Goal: Obtain resource: Obtain resource

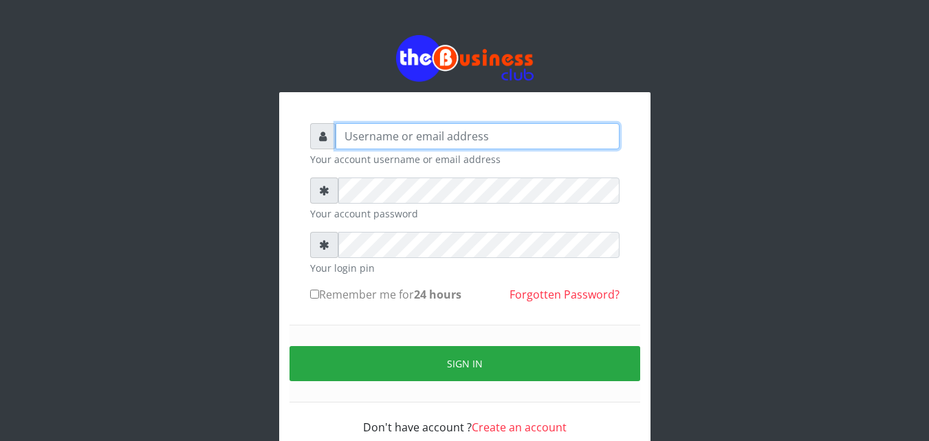
type input "omodaraoluwabukola7@gmail.com"
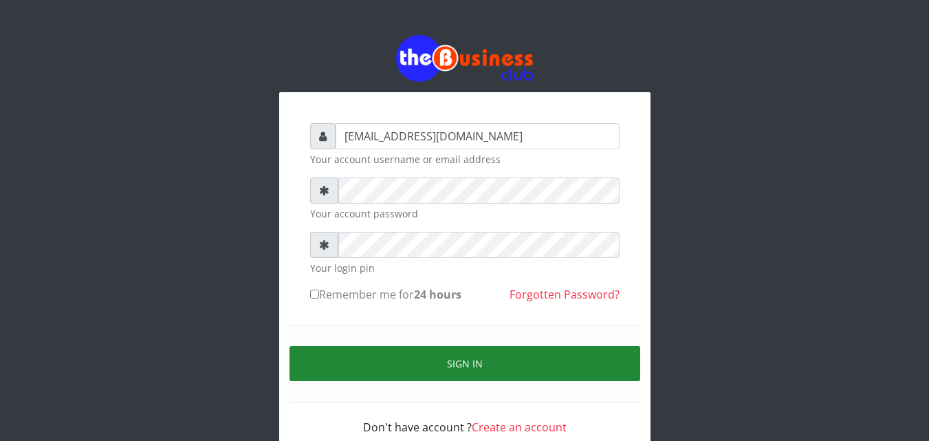
click at [484, 372] on button "Sign in" at bounding box center [464, 363] width 351 height 35
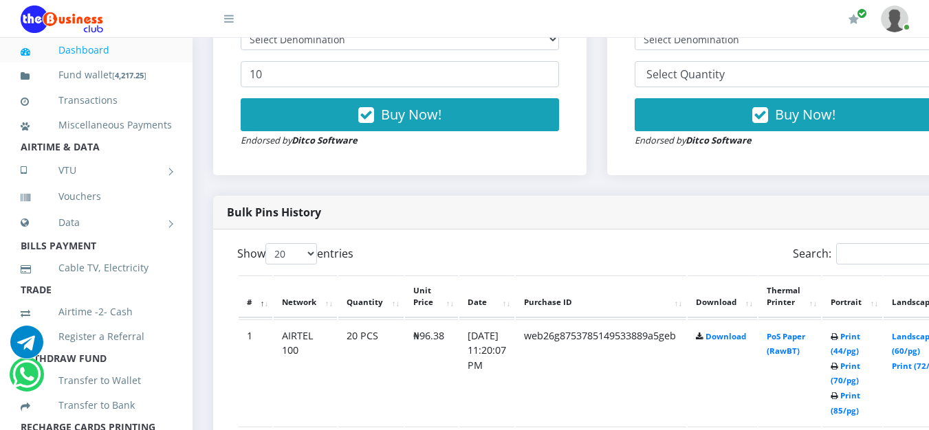
scroll to position [619, 0]
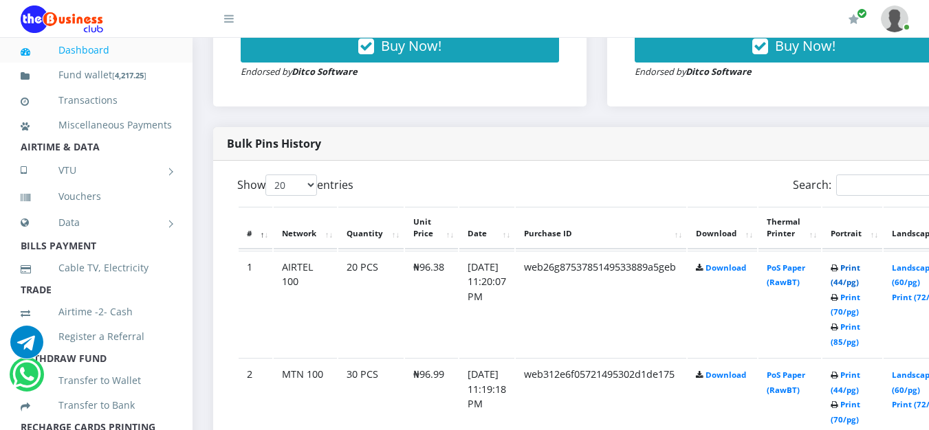
click at [860, 271] on link "Print (44/pg)" at bounding box center [846, 275] width 30 height 25
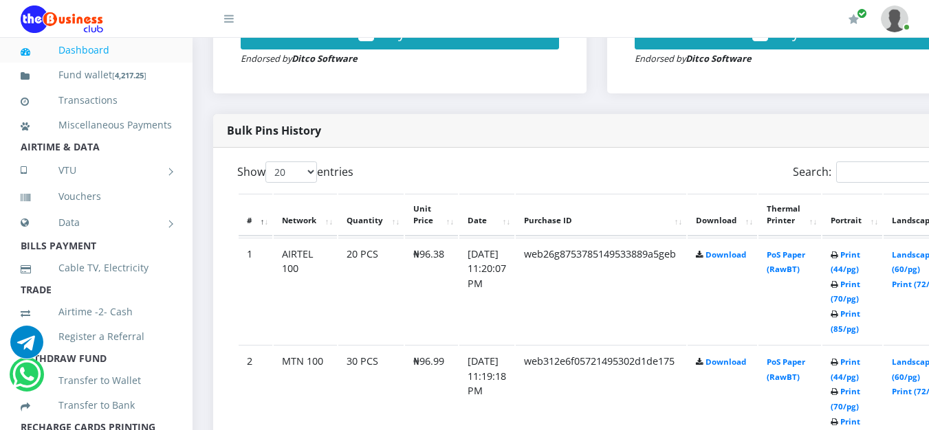
scroll to position [619, 0]
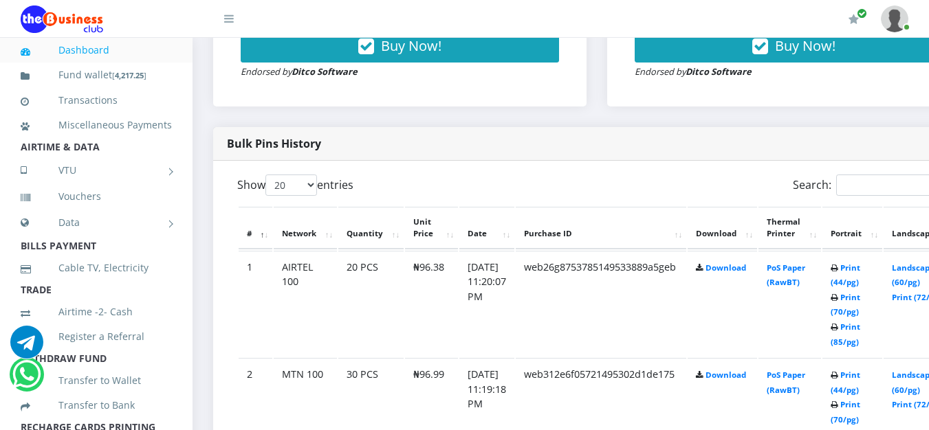
click at [838, 267] on icon at bounding box center [835, 269] width 8 height 8
click at [860, 267] on link "Print (44/pg)" at bounding box center [846, 275] width 30 height 25
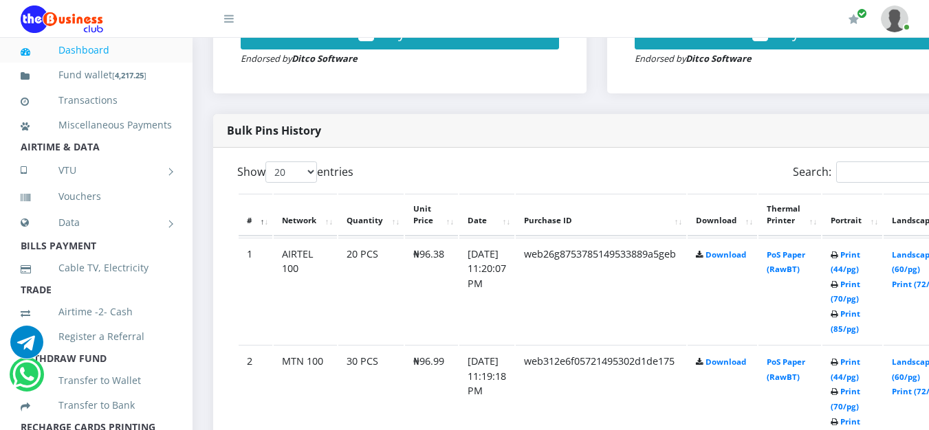
scroll to position [619, 0]
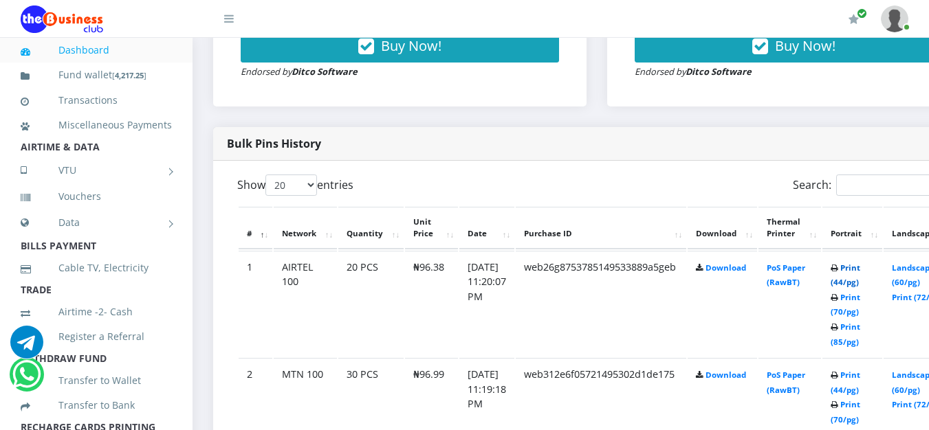
click at [860, 273] on link "Print (44/pg)" at bounding box center [846, 275] width 30 height 25
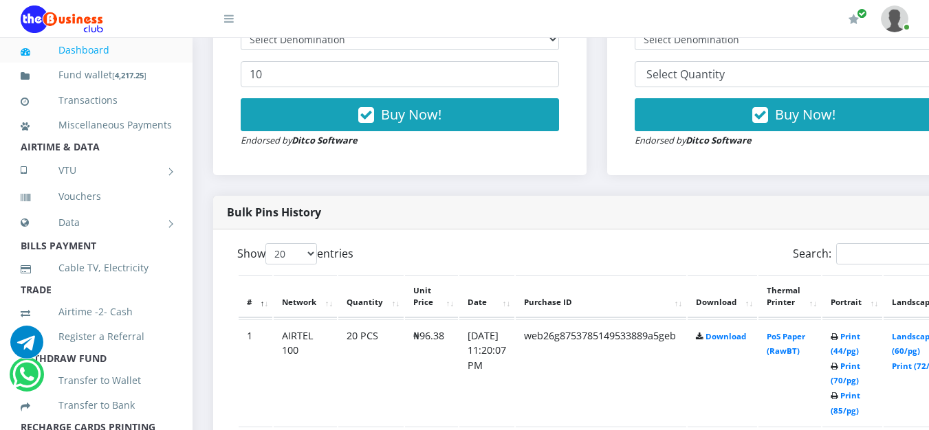
scroll to position [619, 0]
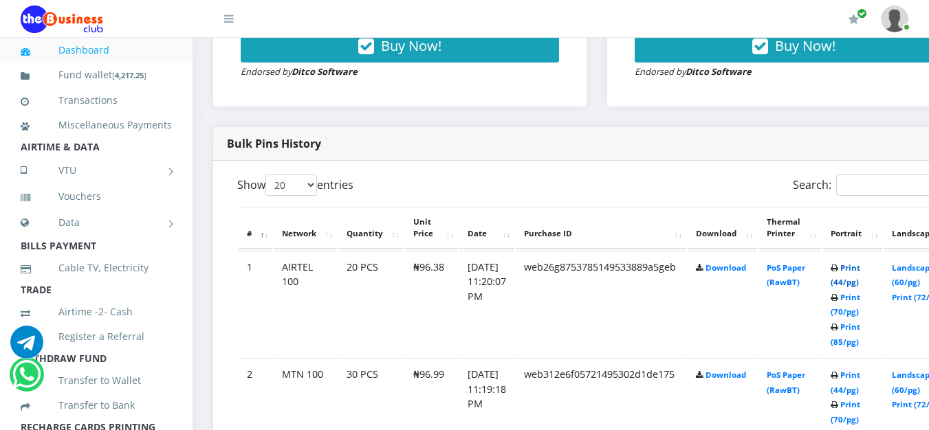
click at [860, 270] on link "Print (44/pg)" at bounding box center [846, 275] width 30 height 25
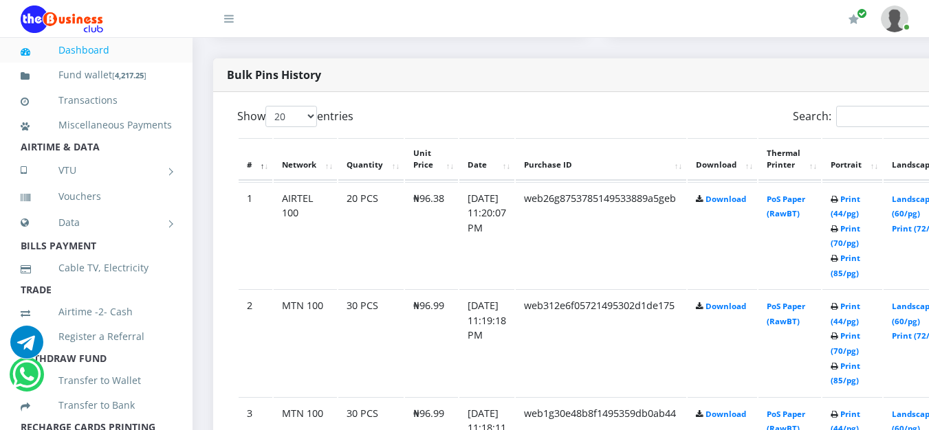
scroll to position [756, 0]
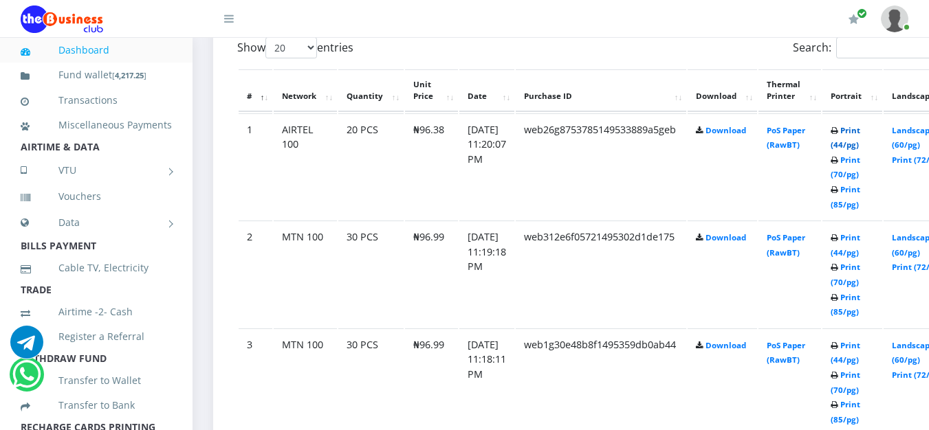
click at [860, 134] on link "Print (44/pg)" at bounding box center [846, 137] width 30 height 25
click at [838, 131] on icon at bounding box center [835, 131] width 8 height 8
click at [860, 131] on link "Print (44/pg)" at bounding box center [846, 137] width 30 height 25
click at [860, 135] on link "Print (44/pg)" at bounding box center [846, 137] width 30 height 25
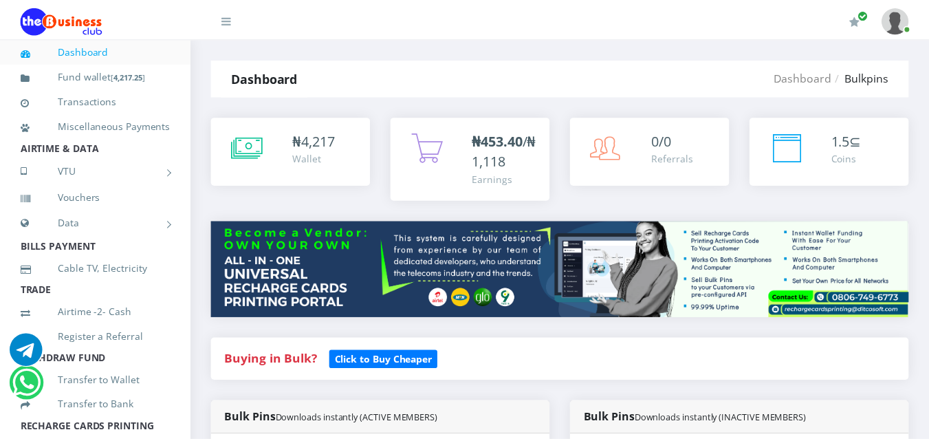
scroll to position [801, 0]
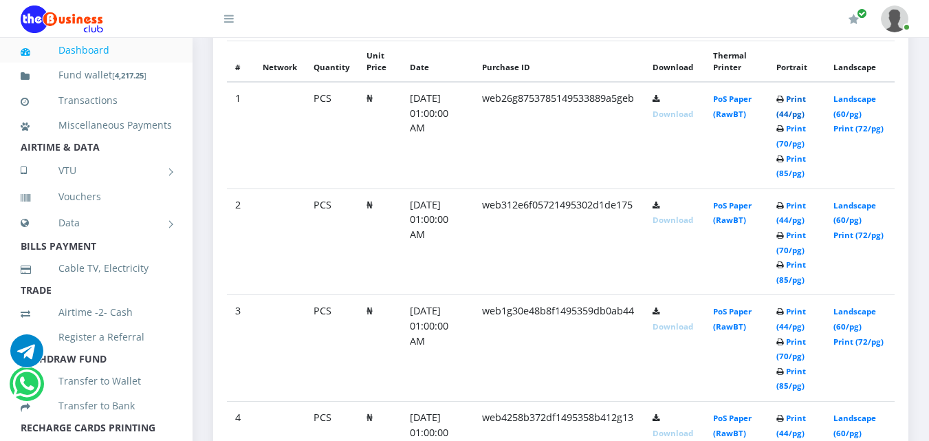
click at [794, 100] on link "Print (44/pg)" at bounding box center [791, 106] width 30 height 25
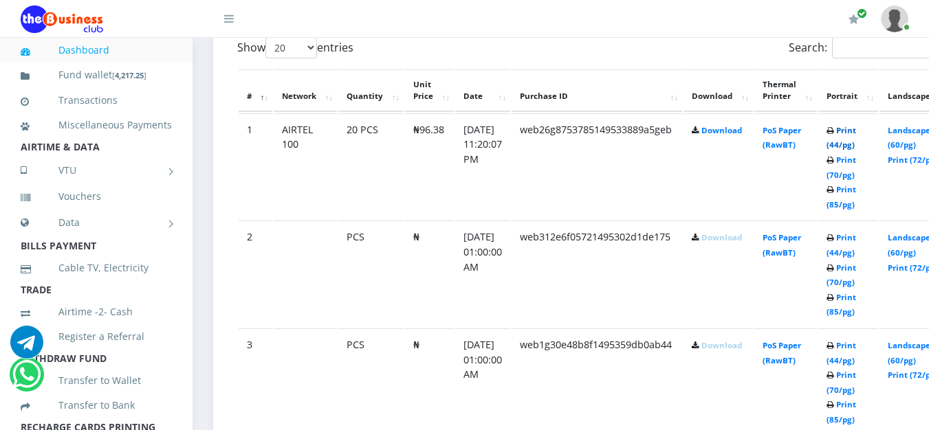
click at [856, 135] on link "Print (44/pg)" at bounding box center [842, 137] width 30 height 25
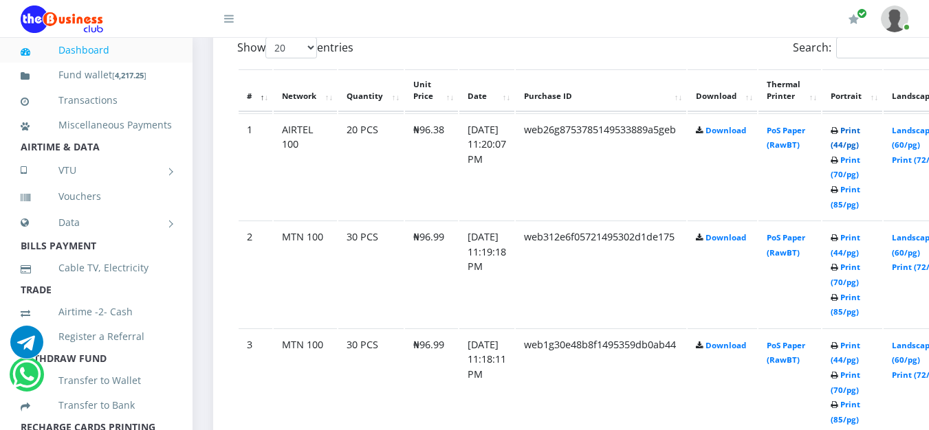
click at [860, 137] on link "Print (44/pg)" at bounding box center [846, 137] width 30 height 25
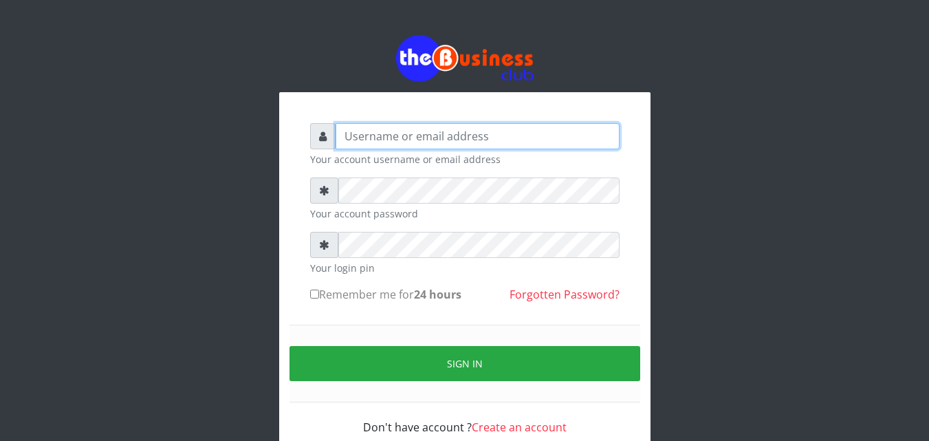
type input "[EMAIL_ADDRESS][DOMAIN_NAME]"
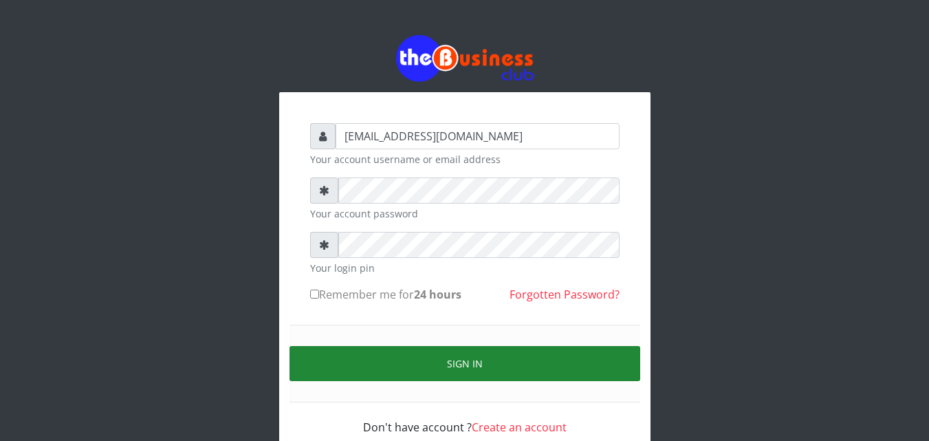
click at [391, 358] on button "Sign in" at bounding box center [464, 363] width 351 height 35
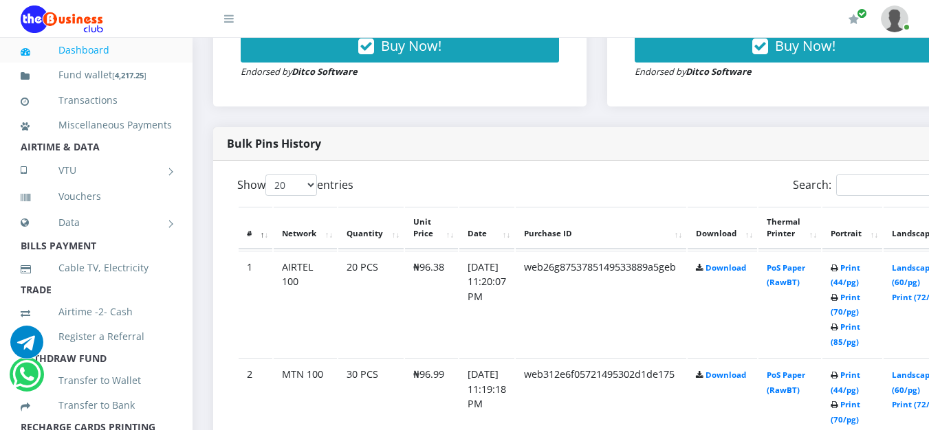
scroll to position [688, 0]
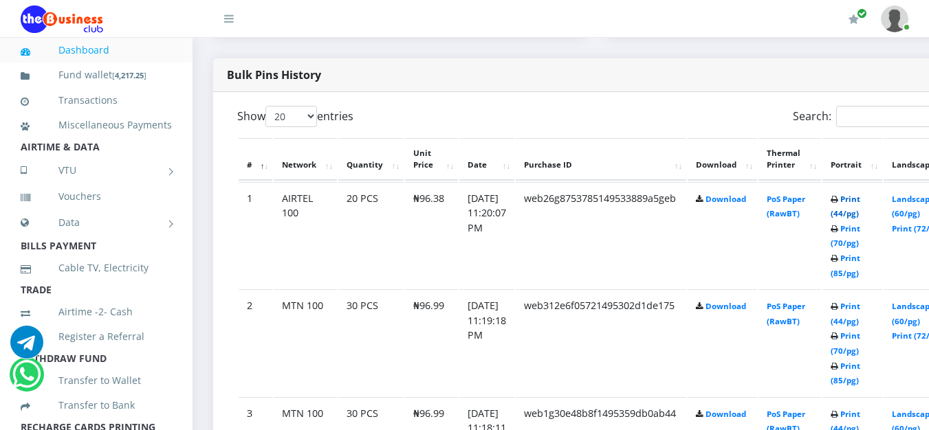
click at [860, 197] on link "Print (44/pg)" at bounding box center [846, 206] width 30 height 25
click at [860, 202] on link "Print (44/pg)" at bounding box center [846, 206] width 30 height 25
click at [860, 310] on link "Print (44/pg)" at bounding box center [846, 313] width 30 height 25
click at [860, 199] on link "Print (44/pg)" at bounding box center [846, 206] width 30 height 25
click at [860, 309] on link "Print (44/pg)" at bounding box center [846, 313] width 30 height 25
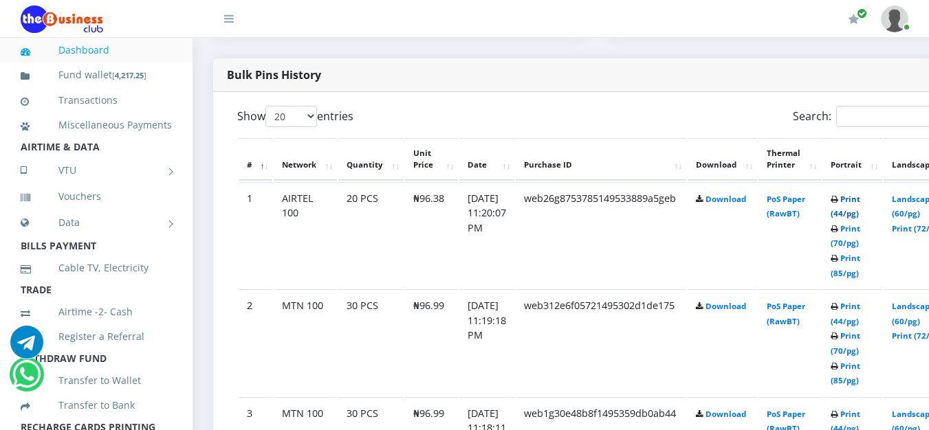
click at [860, 205] on link "Print (44/pg)" at bounding box center [846, 206] width 30 height 25
click at [860, 201] on link "Print (44/pg)" at bounding box center [846, 206] width 30 height 25
click at [860, 305] on link "Print (44/pg)" at bounding box center [846, 313] width 30 height 25
click at [860, 202] on link "Print (44/pg)" at bounding box center [846, 206] width 30 height 25
click at [860, 312] on link "Print (44/pg)" at bounding box center [846, 313] width 30 height 25
